Goal: Information Seeking & Learning: Compare options

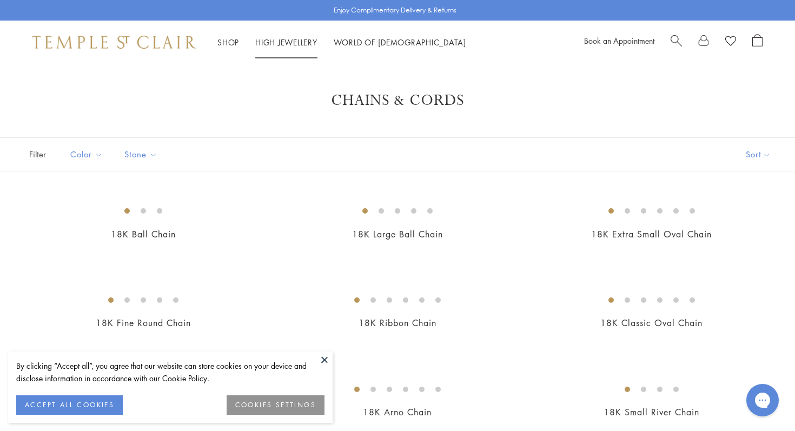
click at [292, 40] on link "High Jewellery High Jewellery" at bounding box center [286, 42] width 62 height 11
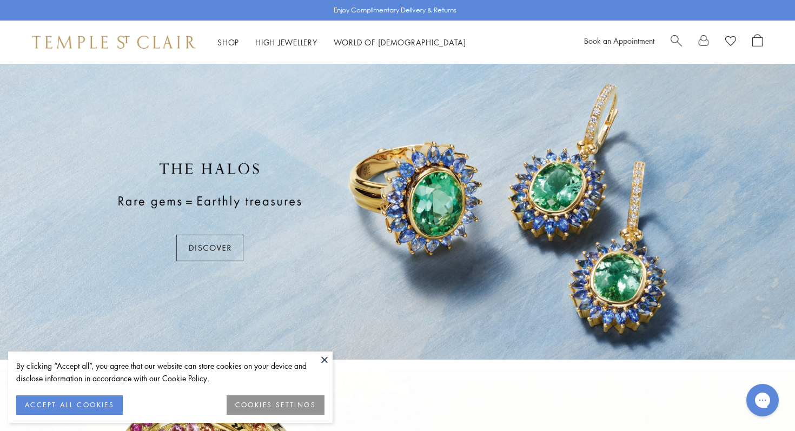
click at [324, 357] on button at bounding box center [325, 360] width 16 height 16
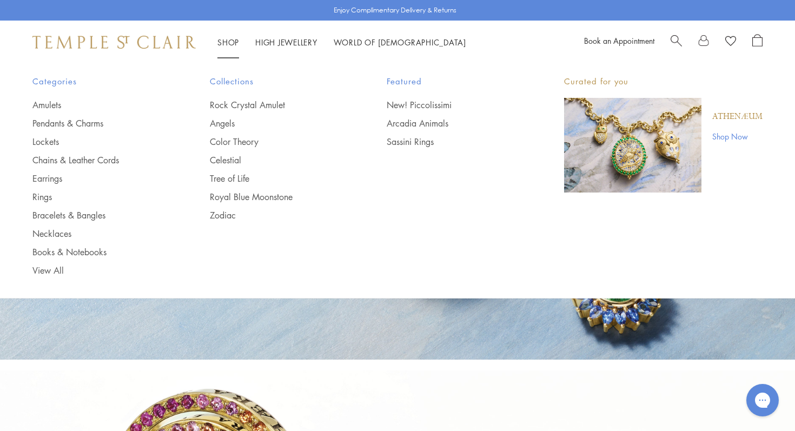
click at [235, 35] on div "Shop Shop Categories Amulets Pendants & Charms Lockets Chains & Leather Cords E…" at bounding box center [397, 42] width 795 height 43
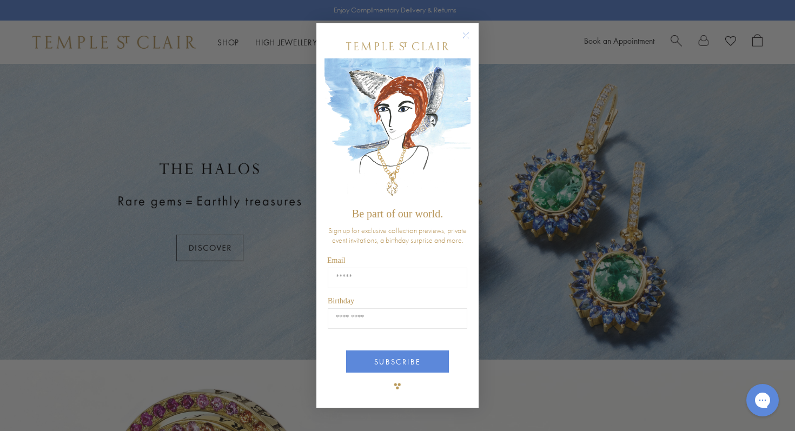
click at [465, 35] on icon "Close dialog" at bounding box center [466, 34] width 5 height 5
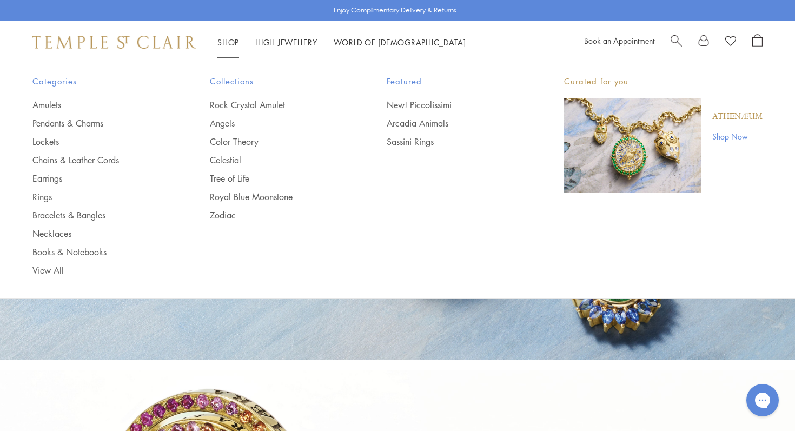
click at [44, 82] on span "Categories" at bounding box center [99, 82] width 134 height 14
click at [45, 156] on link "Chains & Leather Cords" at bounding box center [99, 160] width 134 height 12
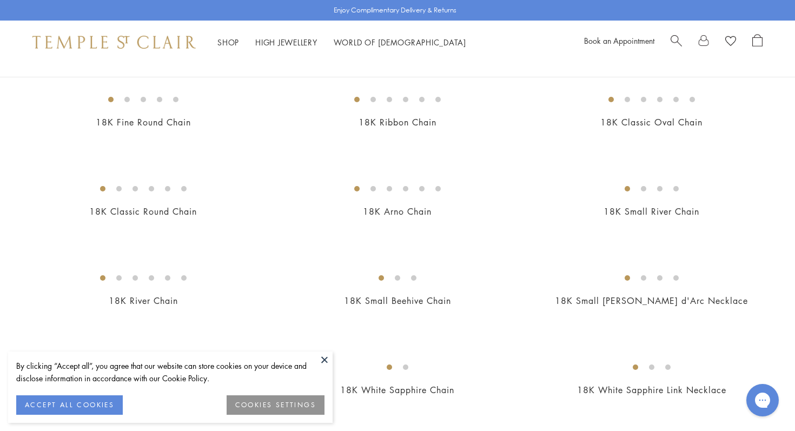
scroll to position [208, 0]
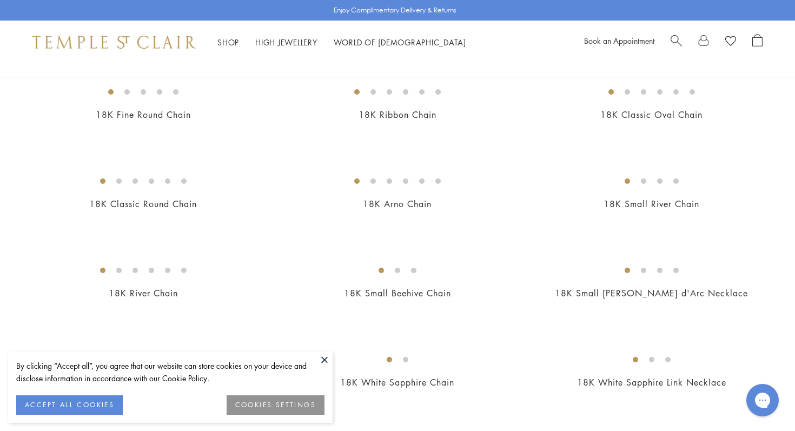
click at [0, 0] on img at bounding box center [0, 0] width 0 height 0
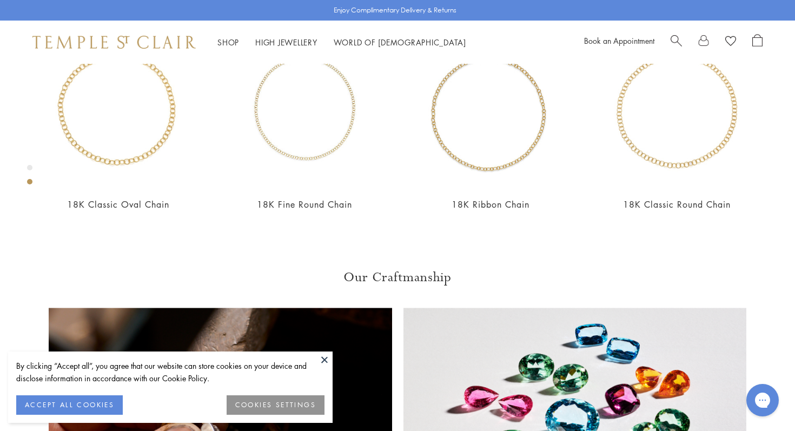
scroll to position [526, 0]
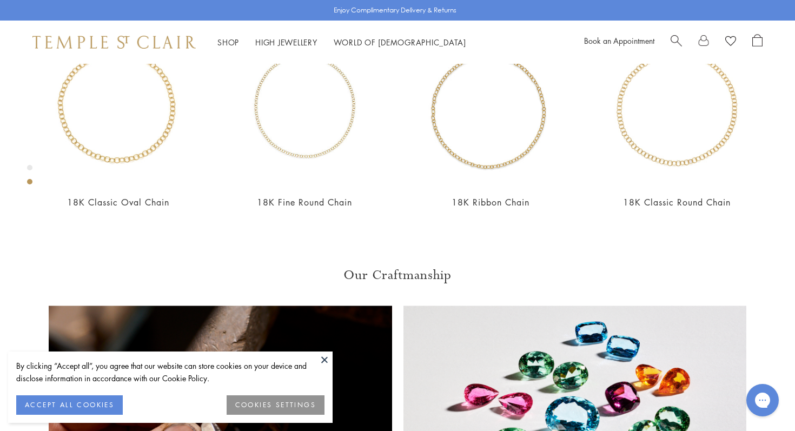
click at [324, 359] on button at bounding box center [325, 360] width 16 height 16
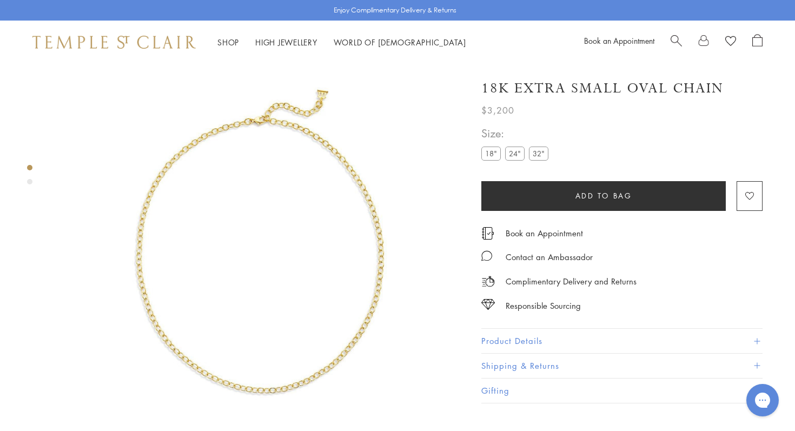
scroll to position [0, 0]
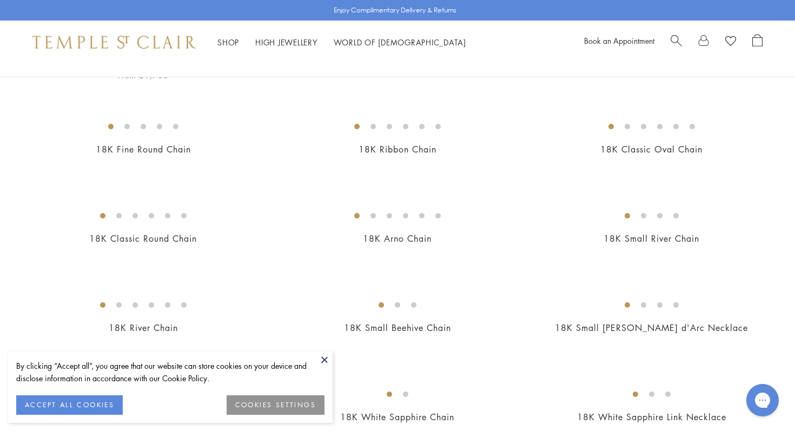
scroll to position [176, 0]
click at [0, 0] on img at bounding box center [0, 0] width 0 height 0
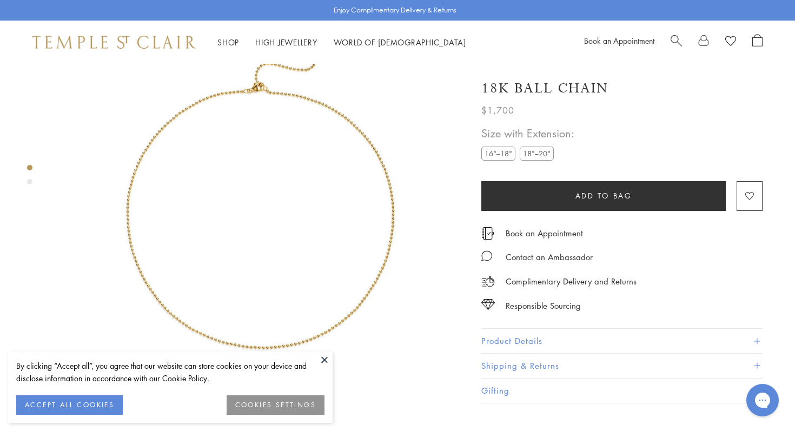
scroll to position [64, 0]
click at [541, 153] on label "18"–20"" at bounding box center [537, 154] width 34 height 14
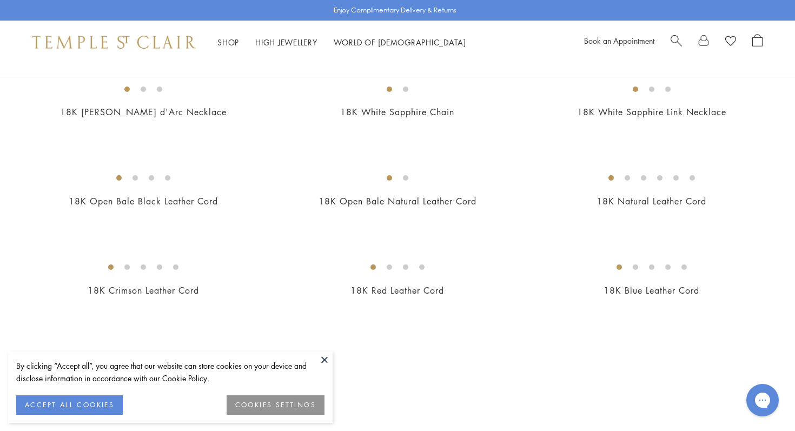
scroll to position [512, 0]
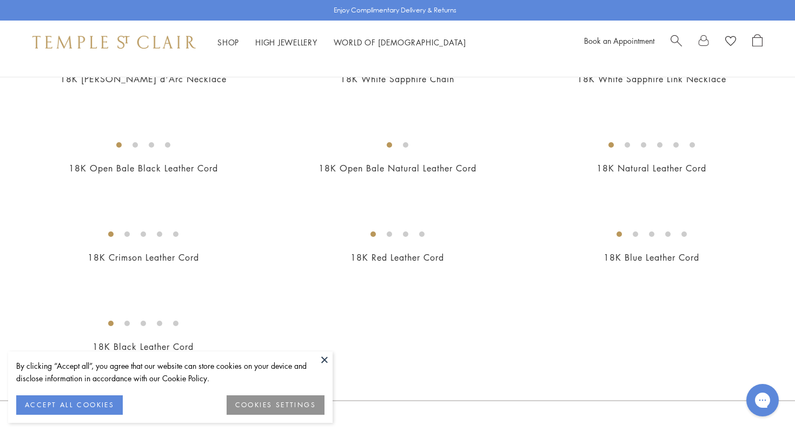
click at [0, 0] on img at bounding box center [0, 0] width 0 height 0
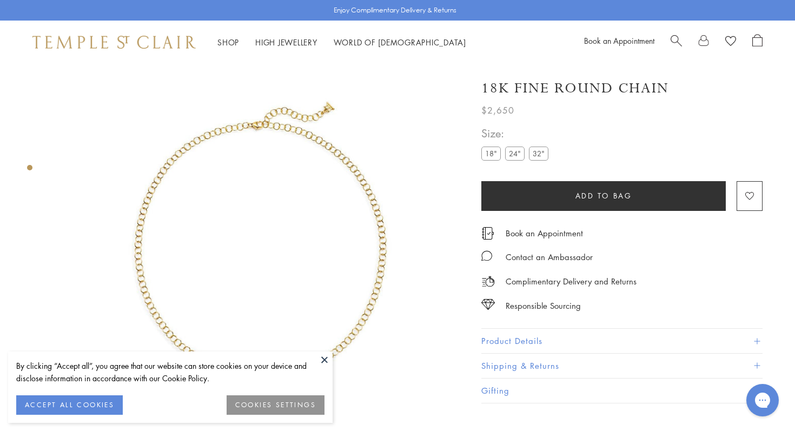
scroll to position [64, 0]
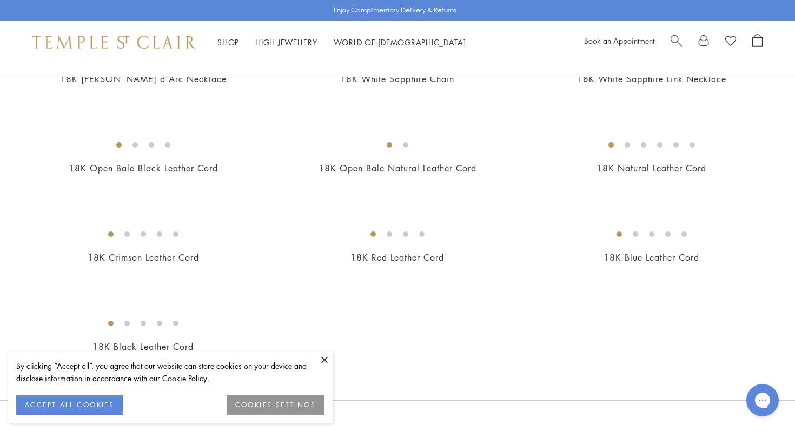
click at [0, 0] on img at bounding box center [0, 0] width 0 height 0
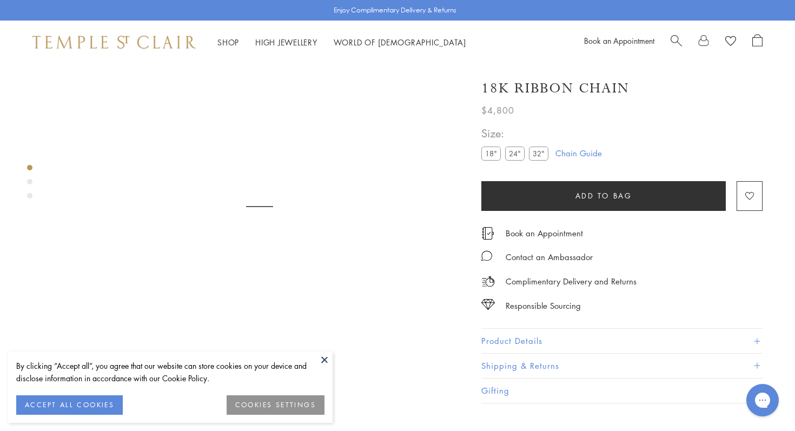
scroll to position [64, 0]
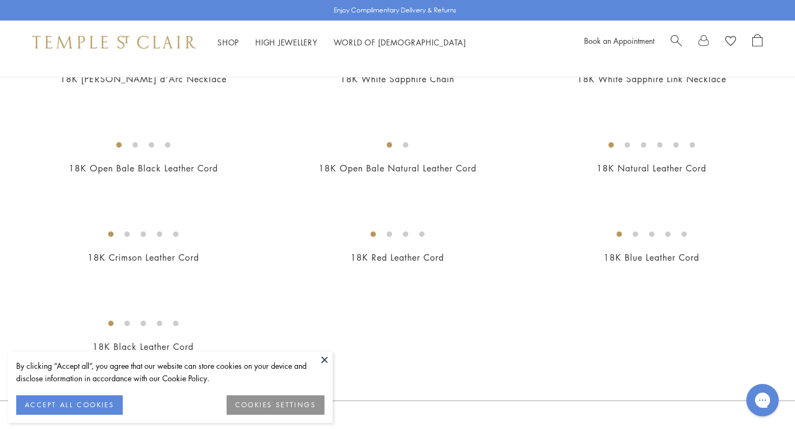
click at [0, 0] on img at bounding box center [0, 0] width 0 height 0
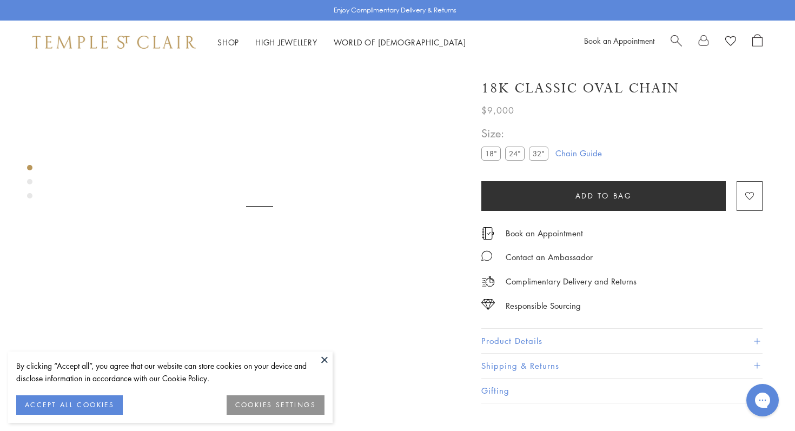
scroll to position [64, 0]
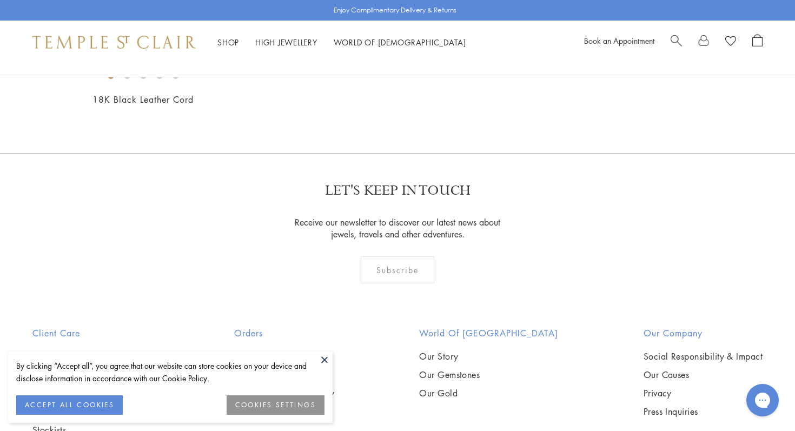
scroll to position [766, 0]
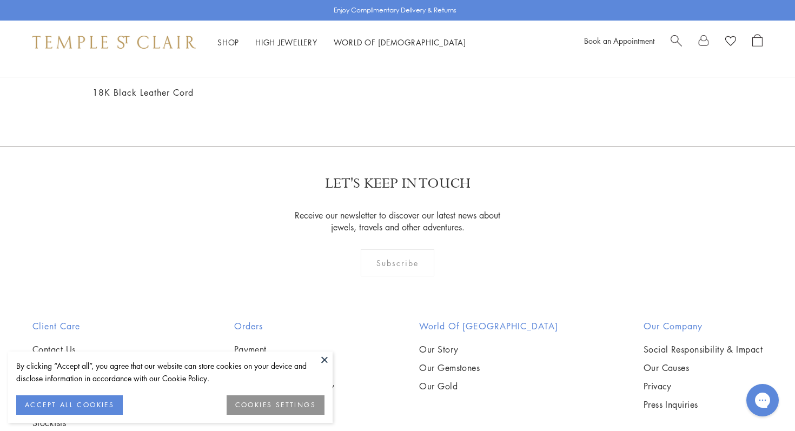
click at [0, 0] on img at bounding box center [0, 0] width 0 height 0
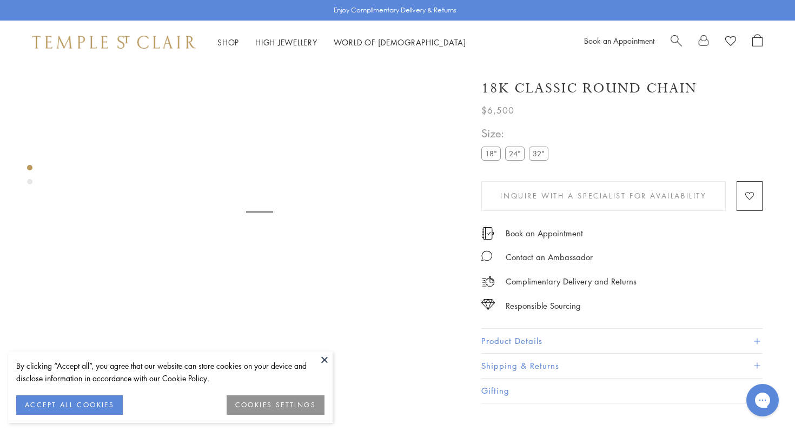
scroll to position [64, 0]
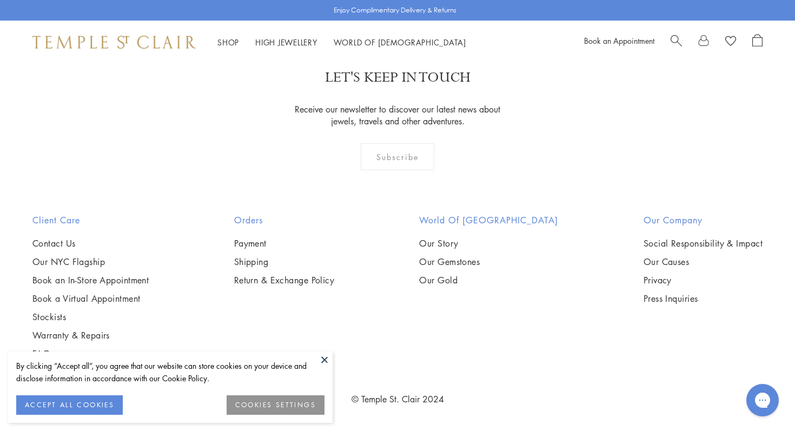
scroll to position [2546, 0]
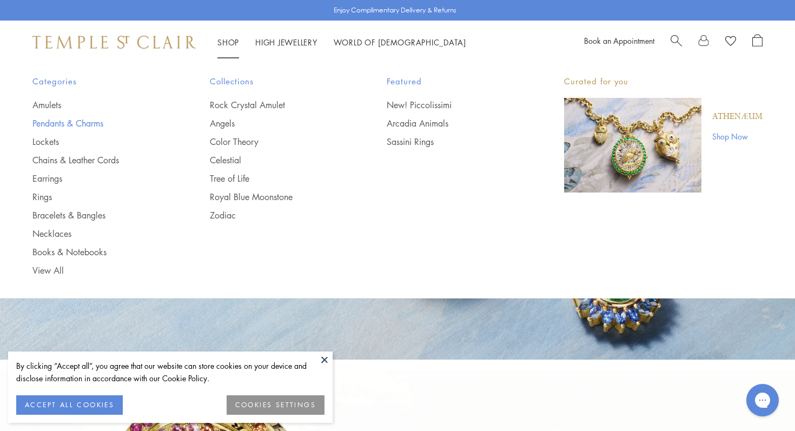
click at [84, 126] on link "Pendants & Charms" at bounding box center [99, 123] width 134 height 12
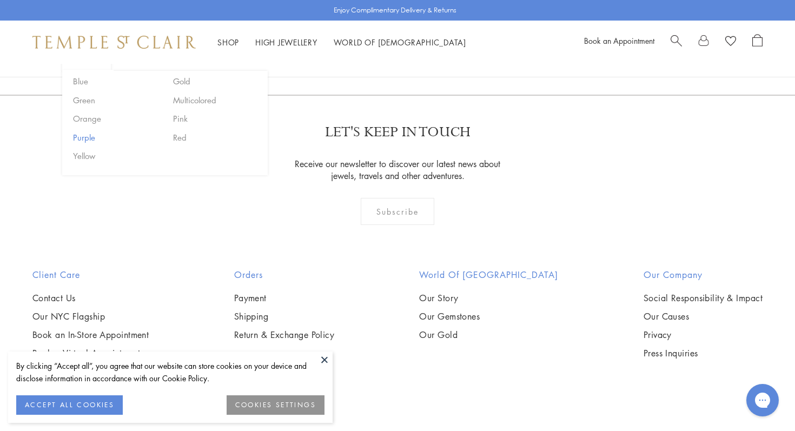
scroll to position [2196, 0]
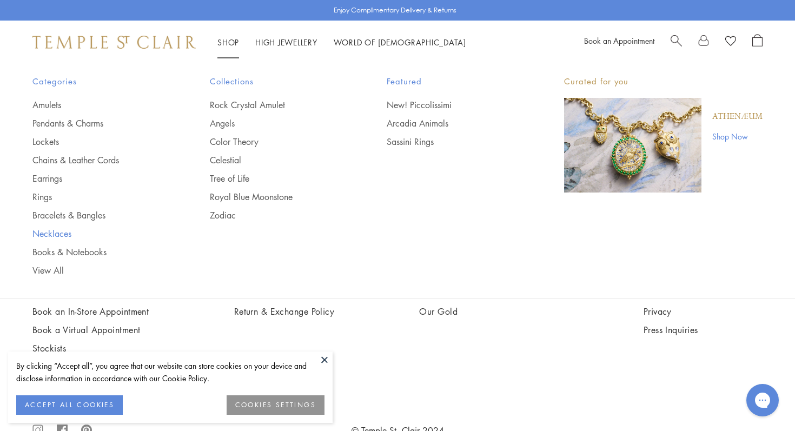
click at [52, 233] on link "Necklaces" at bounding box center [99, 234] width 134 height 12
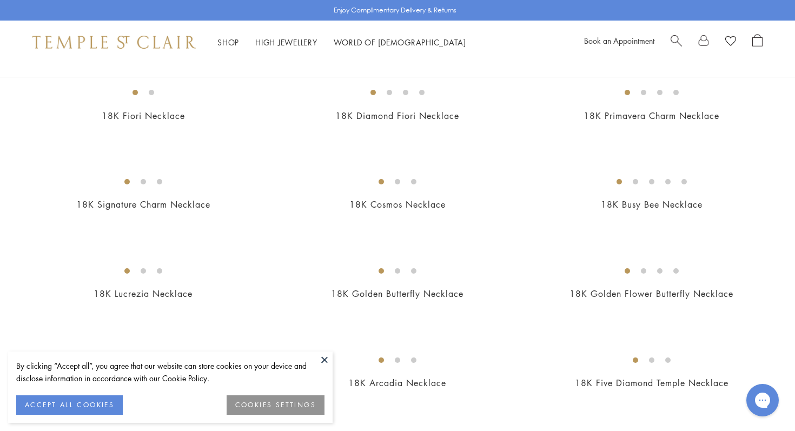
scroll to position [126, 0]
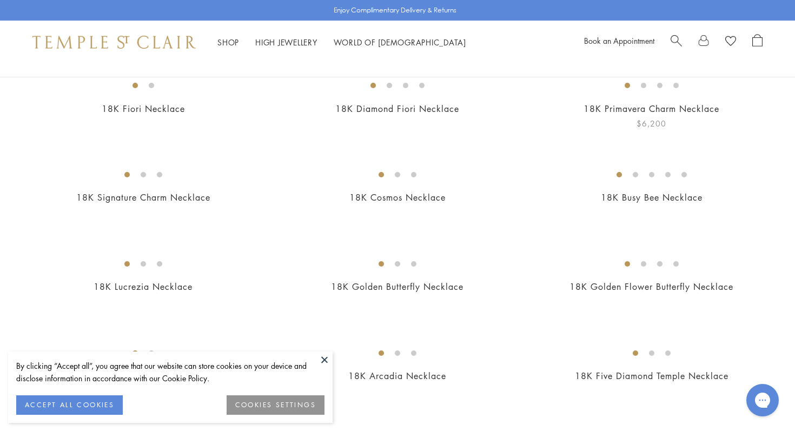
click at [0, 0] on img at bounding box center [0, 0] width 0 height 0
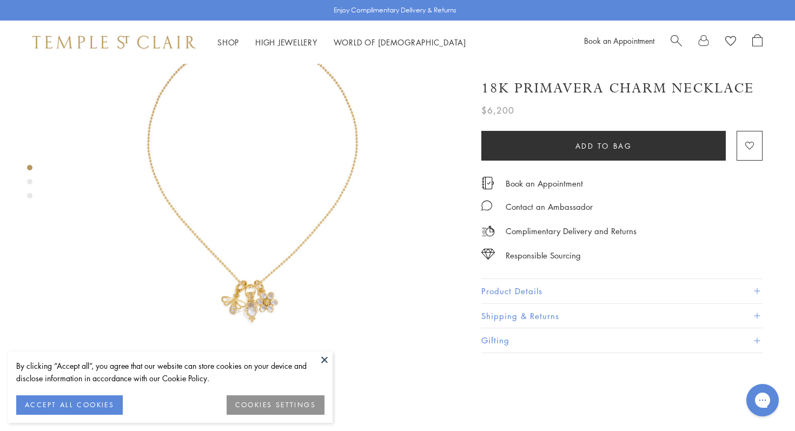
scroll to position [98, 0]
click at [531, 288] on button "Product Details" at bounding box center [622, 291] width 281 height 24
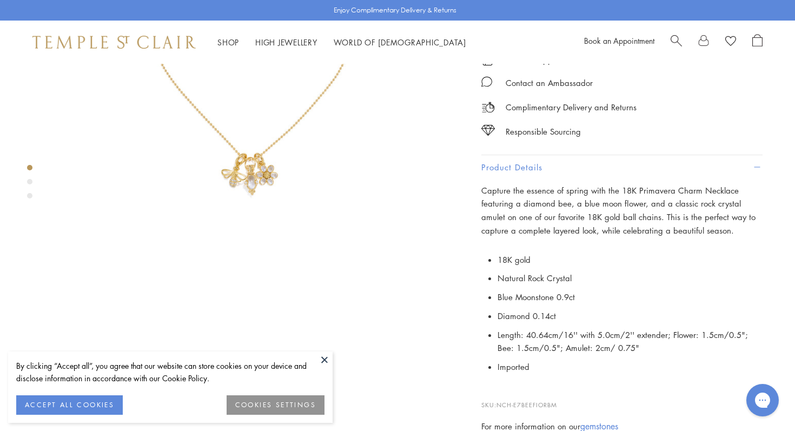
scroll to position [222, 0]
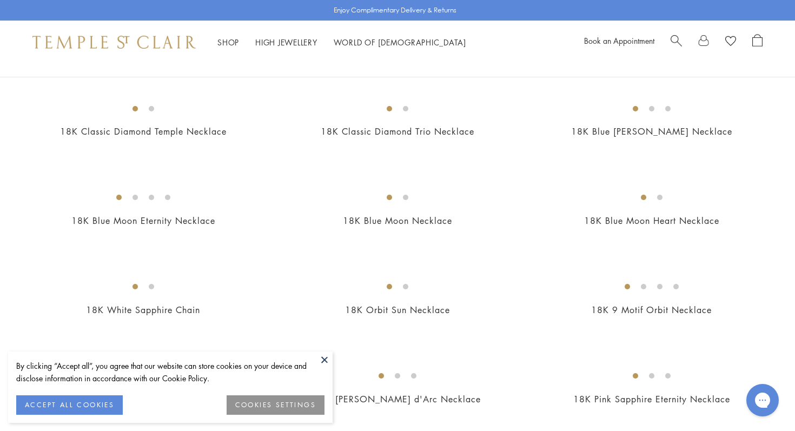
scroll to position [471, 0]
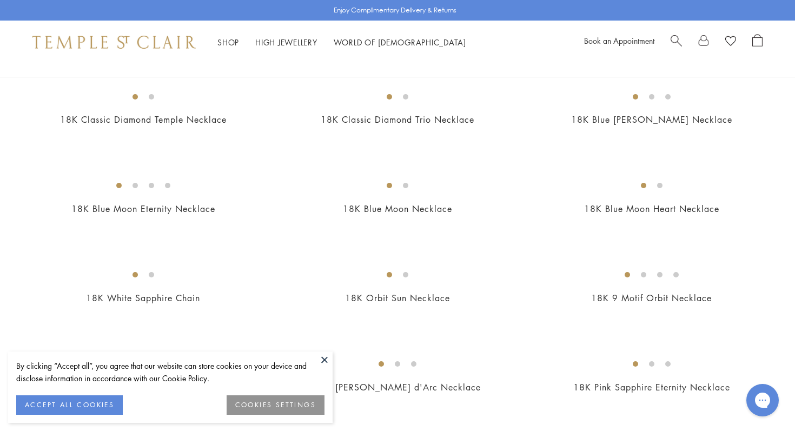
click at [0, 0] on img at bounding box center [0, 0] width 0 height 0
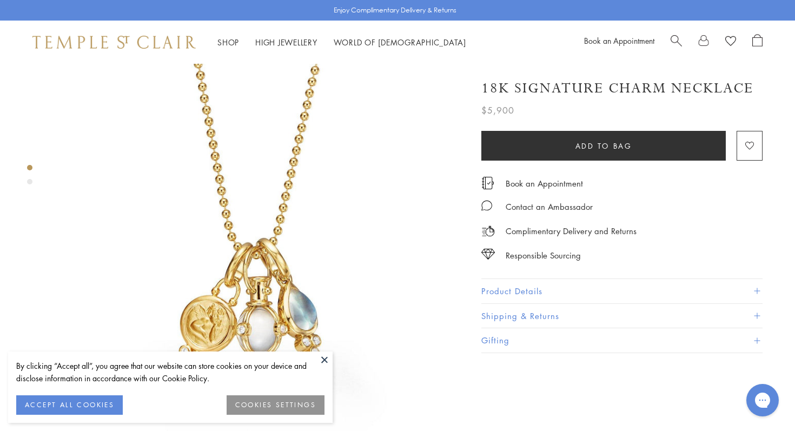
click at [529, 285] on button "Product Details" at bounding box center [622, 291] width 281 height 24
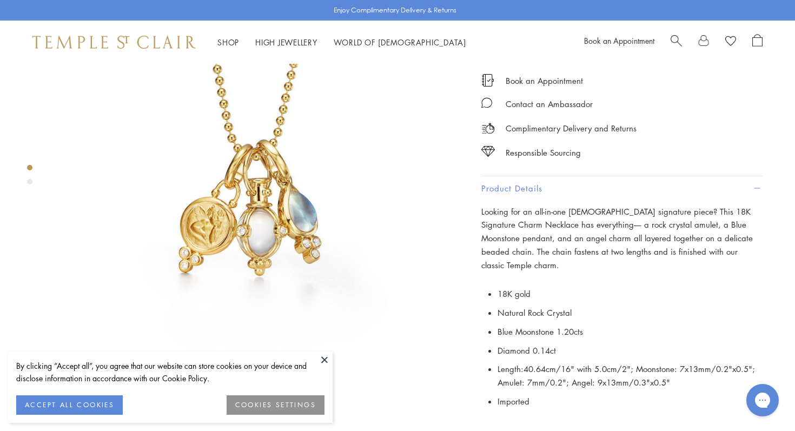
scroll to position [100, 0]
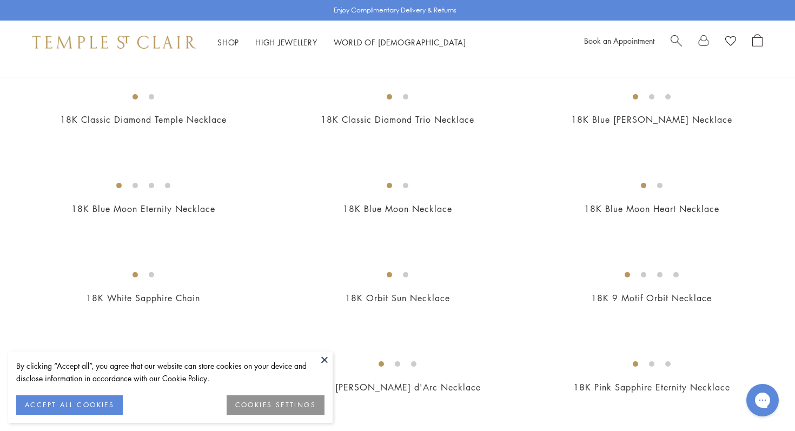
click at [327, 360] on button at bounding box center [325, 360] width 16 height 16
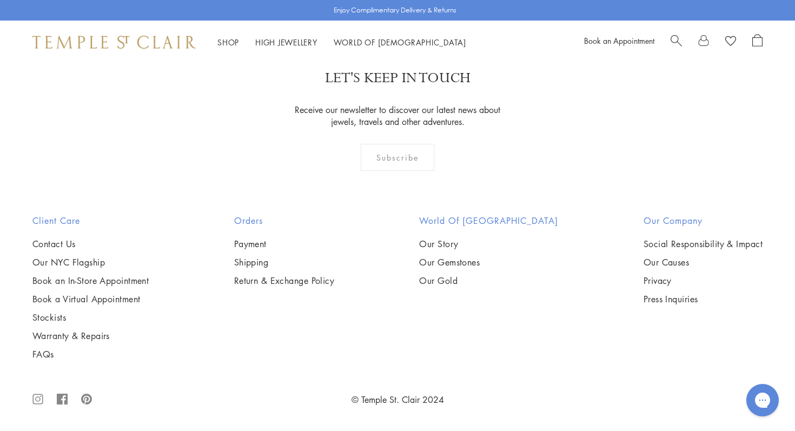
scroll to position [4135, 0]
click at [0, 0] on img at bounding box center [0, 0] width 0 height 0
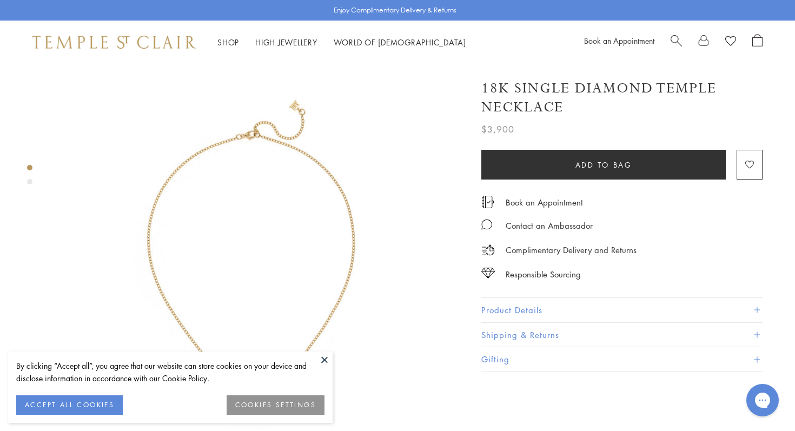
click at [497, 300] on button "Product Details" at bounding box center [622, 310] width 281 height 24
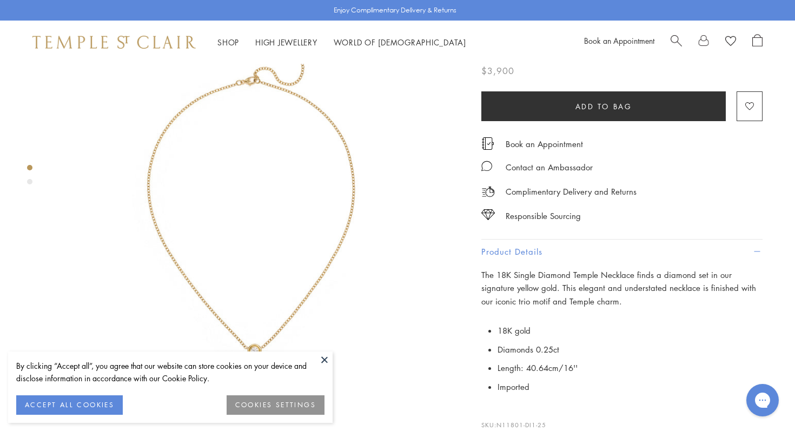
scroll to position [58, 0]
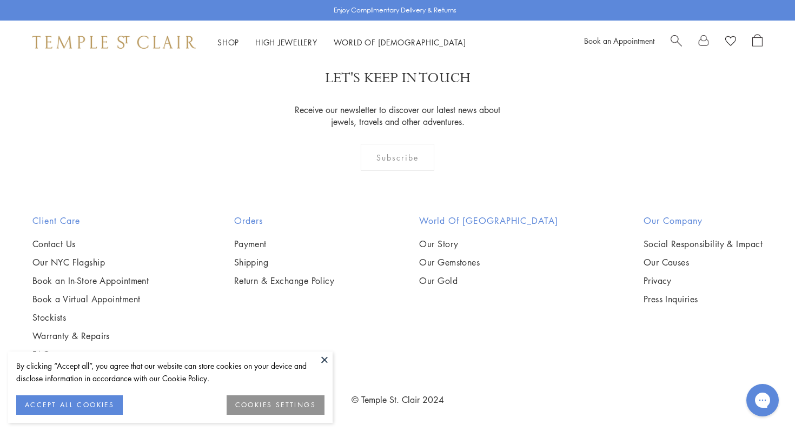
scroll to position [4290, 0]
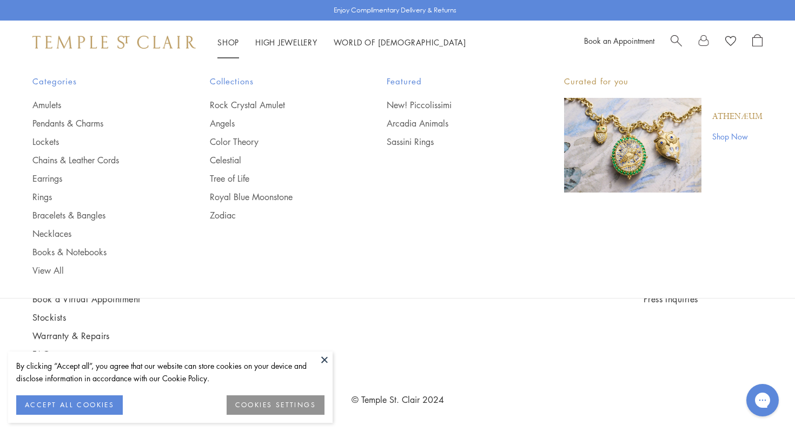
click at [734, 135] on link "Shop Now" at bounding box center [738, 136] width 50 height 12
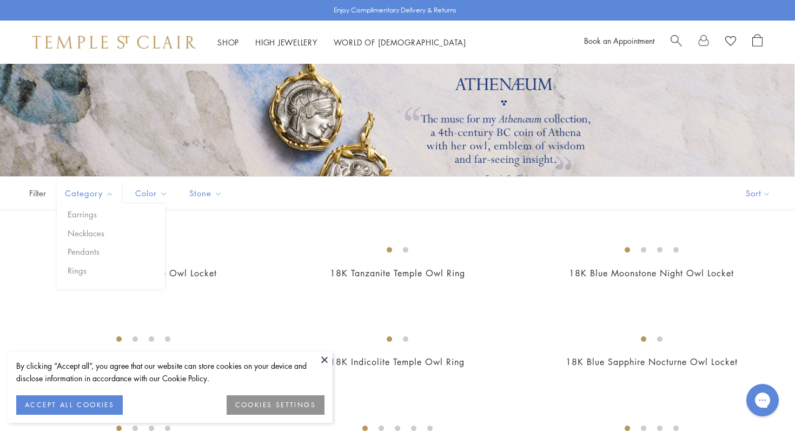
scroll to position [107, 0]
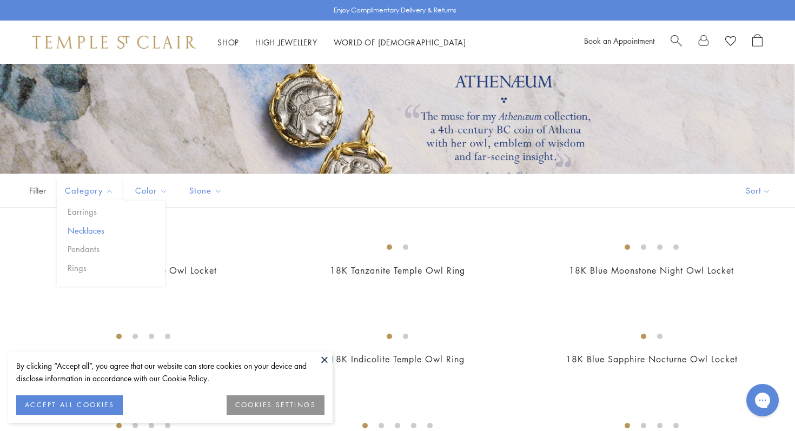
click at [80, 227] on button "Necklaces" at bounding box center [115, 231] width 100 height 12
